Goal: Task Accomplishment & Management: Complete application form

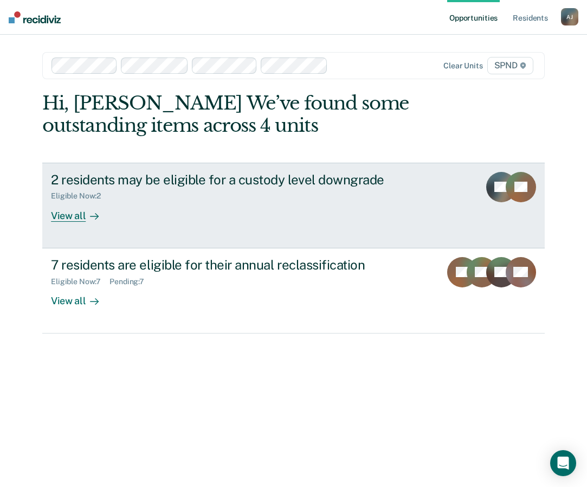
click at [71, 231] on link "2 residents may be eligible for a custody level downgrade Eligible Now : 2 View…" at bounding box center [293, 206] width 502 height 86
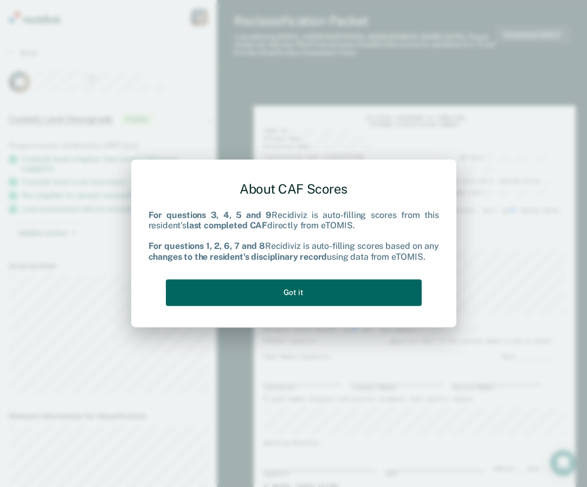
click at [312, 292] on button "Got it" at bounding box center [294, 292] width 256 height 27
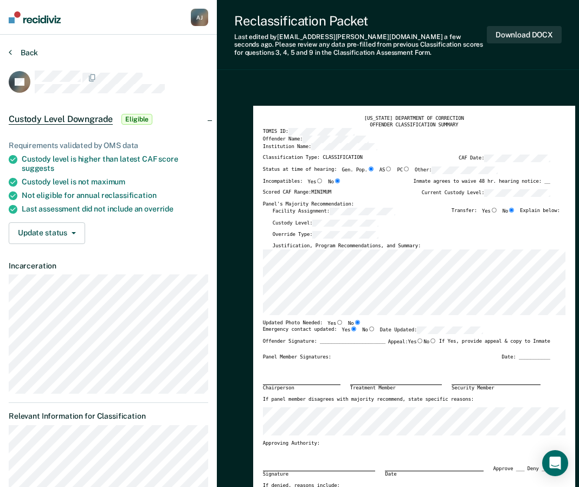
click at [21, 52] on button "Back" at bounding box center [23, 53] width 29 height 10
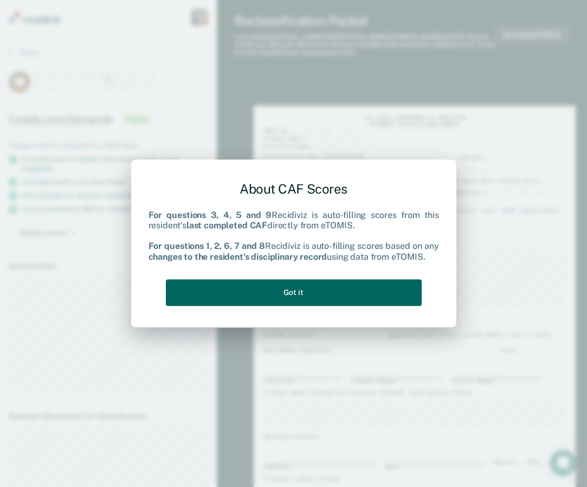
click at [362, 293] on button "Got it" at bounding box center [294, 292] width 256 height 27
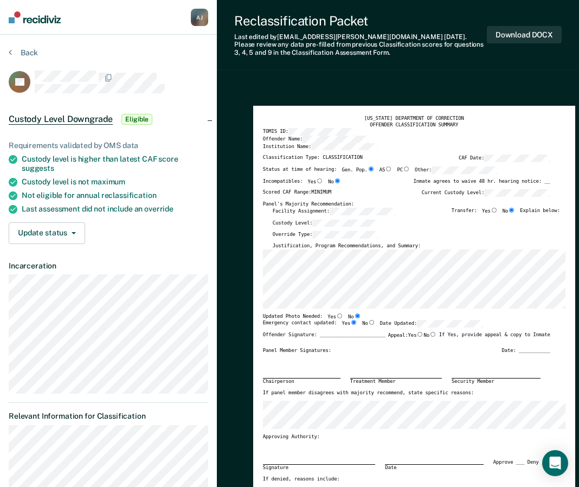
click at [36, 52] on button "Back" at bounding box center [23, 53] width 29 height 10
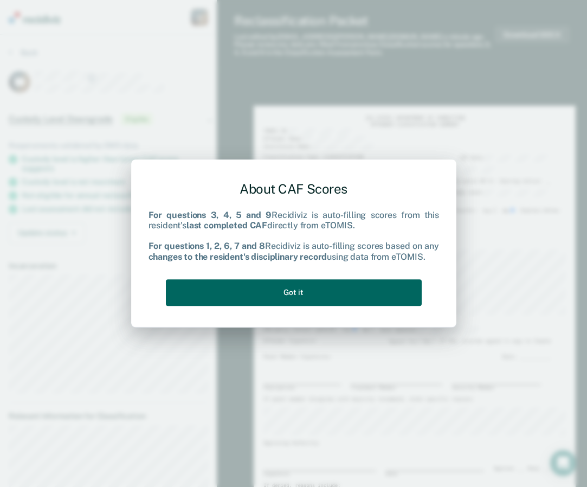
click at [322, 287] on button "Got it" at bounding box center [294, 292] width 256 height 27
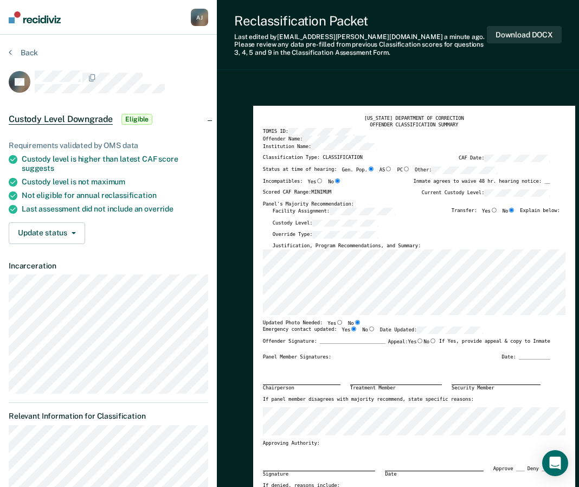
click at [538, 245] on div "Justification, Program Recommendations, and Summary:" at bounding box center [416, 246] width 287 height 7
click at [529, 122] on div "OFFENDER CLASSIFICATION SUMMARY" at bounding box center [414, 125] width 302 height 7
click at [16, 56] on button "Back" at bounding box center [23, 53] width 29 height 10
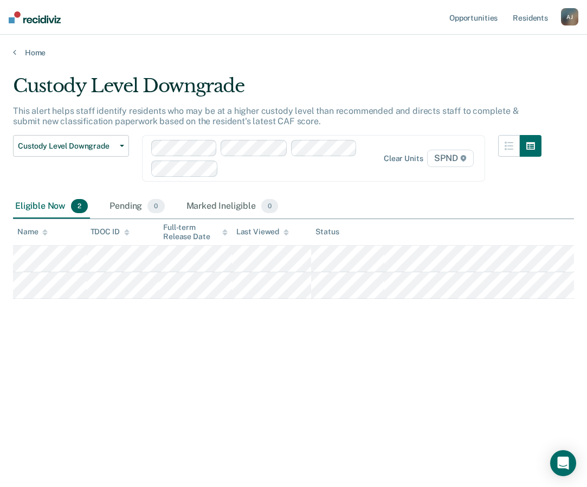
click at [12, 54] on div "Home" at bounding box center [293, 46] width 587 height 23
click at [41, 55] on link "Home" at bounding box center [293, 53] width 561 height 10
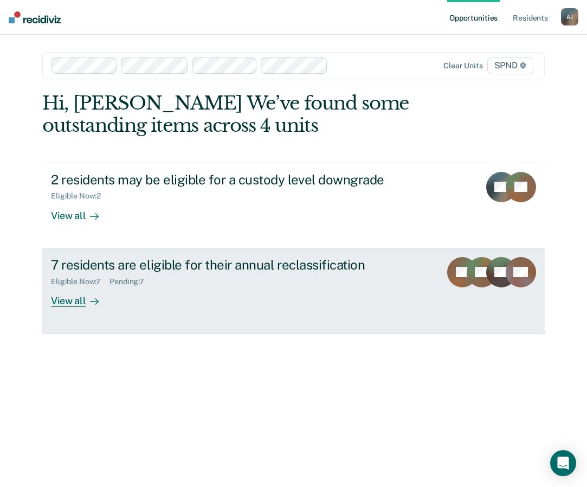
click at [53, 296] on div "View all" at bounding box center [81, 296] width 61 height 21
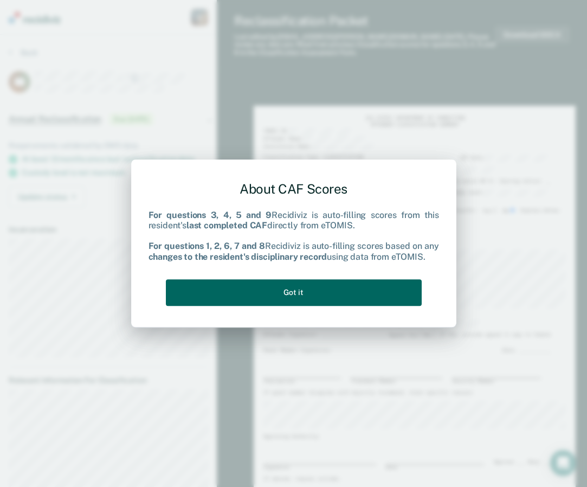
click at [383, 297] on button "Got it" at bounding box center [294, 292] width 256 height 27
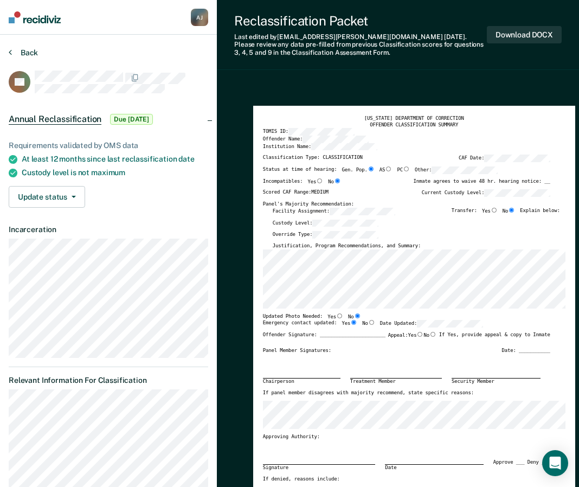
click at [33, 55] on button "Back" at bounding box center [23, 53] width 29 height 10
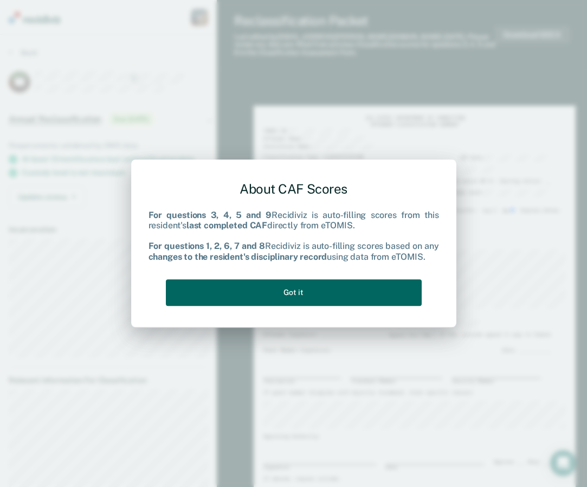
click at [312, 296] on button "Got it" at bounding box center [294, 292] width 256 height 27
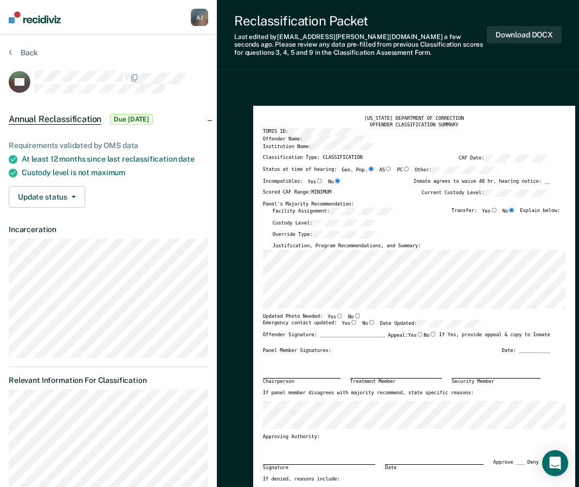
click at [565, 53] on div "Reclassification Packet Last edited by Ajali.E.Jones@tn.gov a few seconds ago .…" at bounding box center [398, 35] width 362 height 70
click at [354, 315] on input "No" at bounding box center [357, 315] width 7 height 5
type textarea "x"
radio input "true"
click at [350, 322] on input "Yes" at bounding box center [353, 322] width 7 height 5
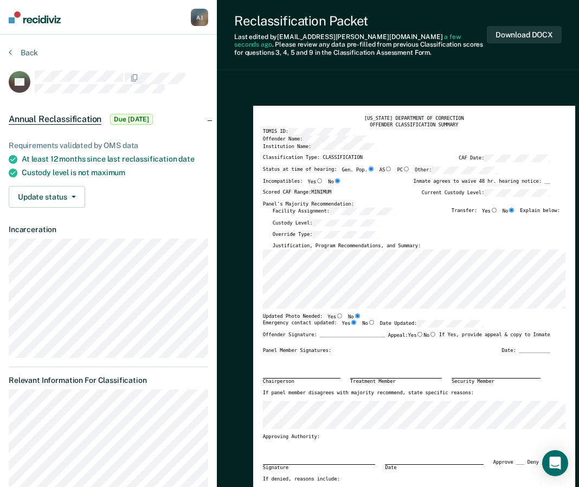
type textarea "x"
radio input "true"
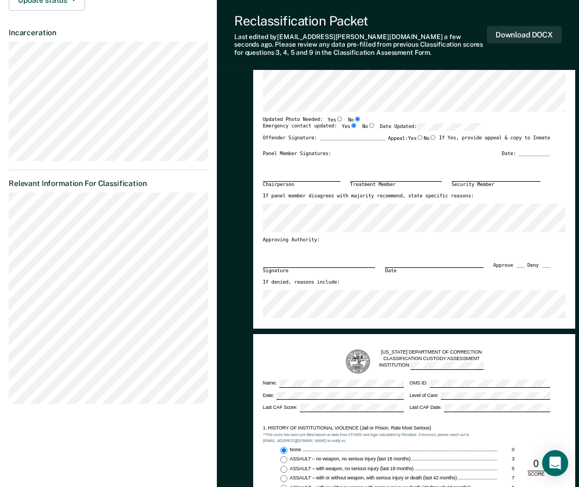
scroll to position [180, 0]
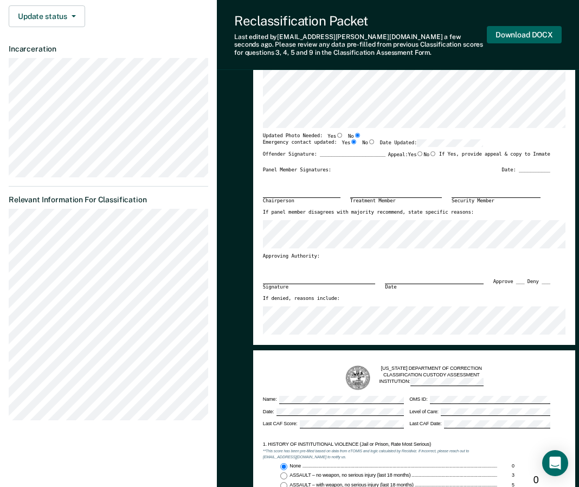
click at [547, 35] on button "Download DOCX" at bounding box center [524, 35] width 75 height 18
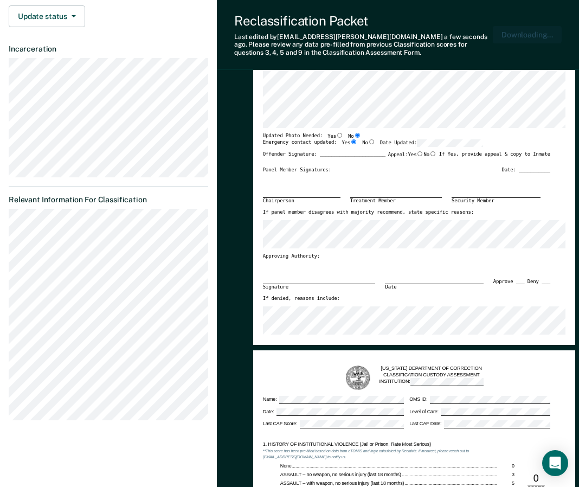
scroll to position [233, 0]
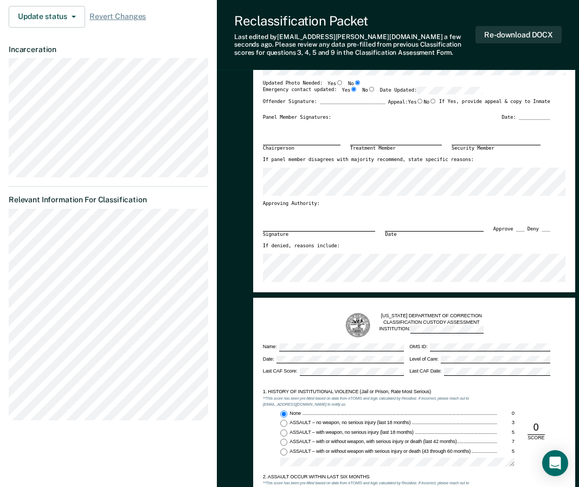
click at [405, 140] on div "Chairperson Treatment Member Security Member" at bounding box center [406, 138] width 287 height 36
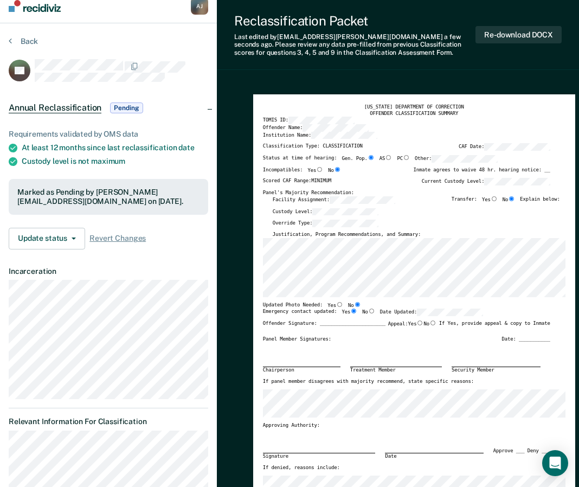
scroll to position [0, 0]
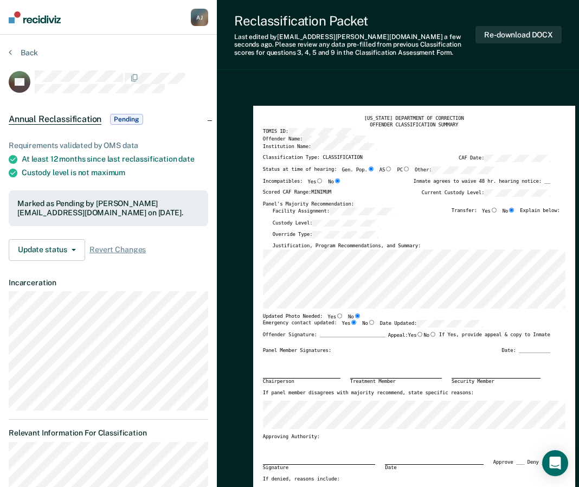
click at [24, 46] on section "Back JW Annual Reclassification Pending Requirements validated by OMS data At l…" at bounding box center [108, 355] width 217 height 640
click at [24, 49] on button "Back" at bounding box center [23, 53] width 29 height 10
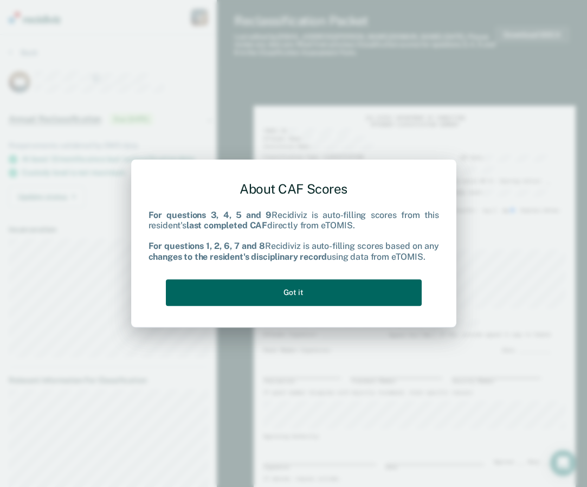
click at [396, 291] on button "Got it" at bounding box center [294, 292] width 256 height 27
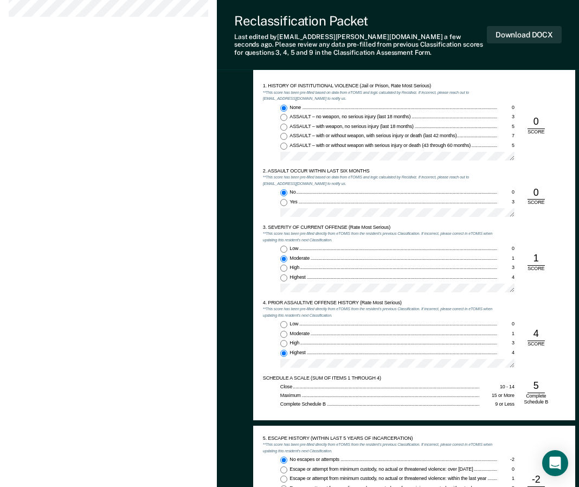
scroll to position [587, 0]
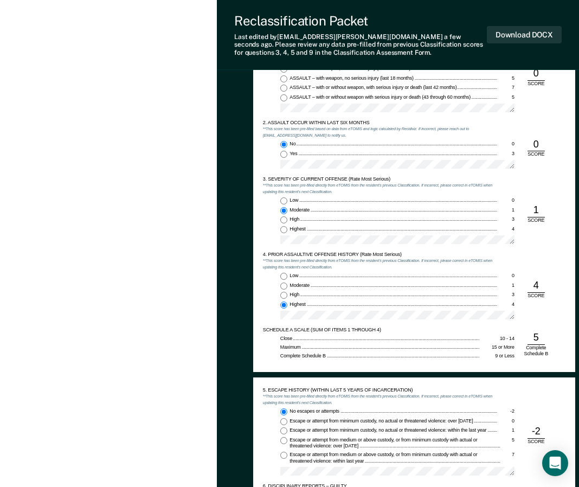
click at [430, 282] on div "Moderate" at bounding box center [393, 285] width 208 height 7
click at [287, 282] on input "Moderate 1" at bounding box center [283, 285] width 7 height 7
type textarea "x"
radio input "true"
radio input "false"
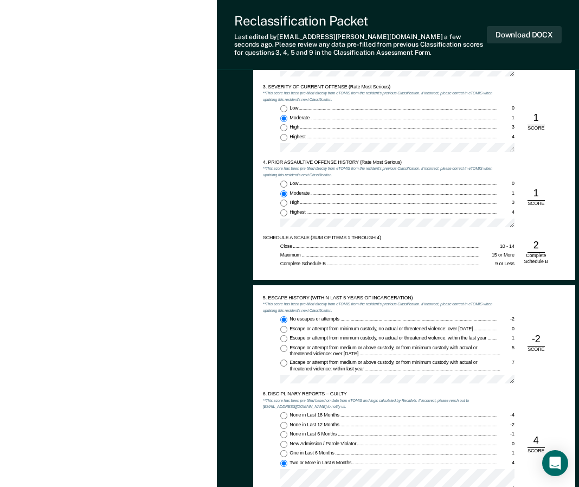
scroll to position [686, 0]
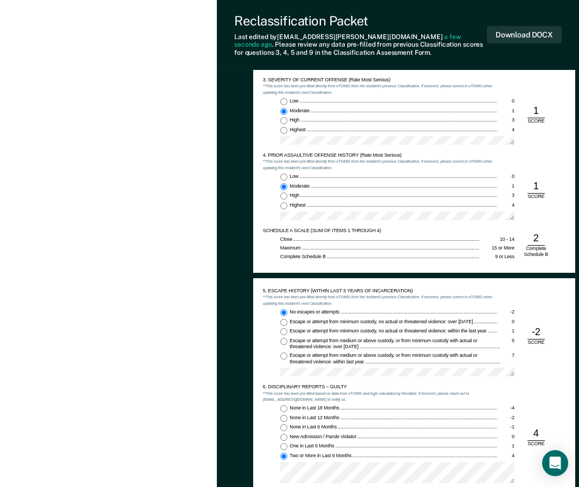
type textarea "x"
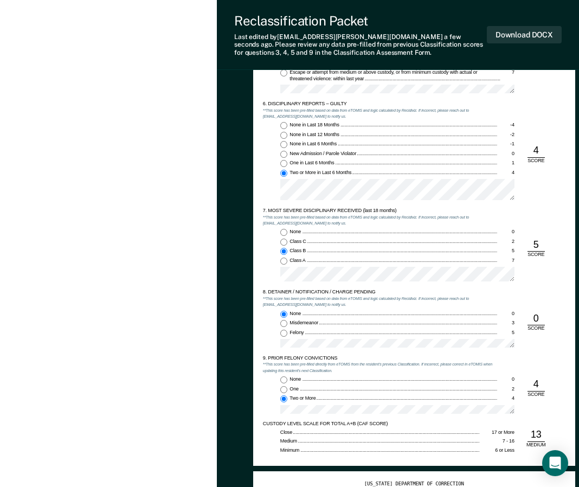
scroll to position [973, 0]
